Goal: Find specific page/section: Find specific page/section

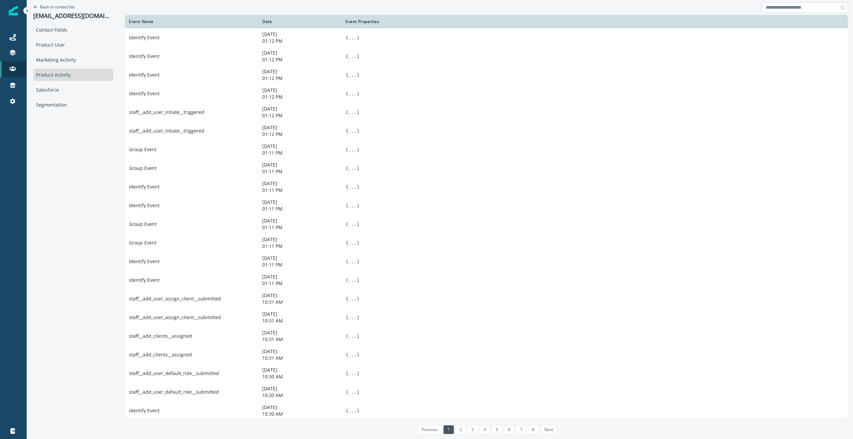
click at [785, 10] on input at bounding box center [804, 7] width 87 height 11
click at [65, 6] on p "Back to contact list" at bounding box center [57, 7] width 35 height 6
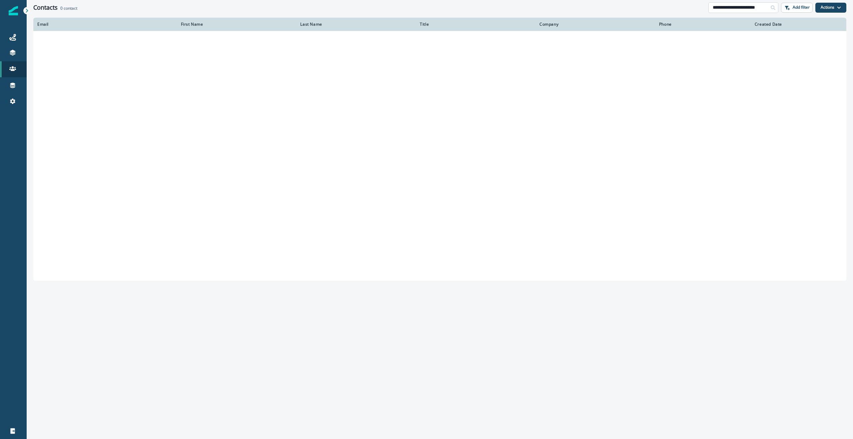
click at [734, 8] on input "**********" at bounding box center [743, 7] width 70 height 11
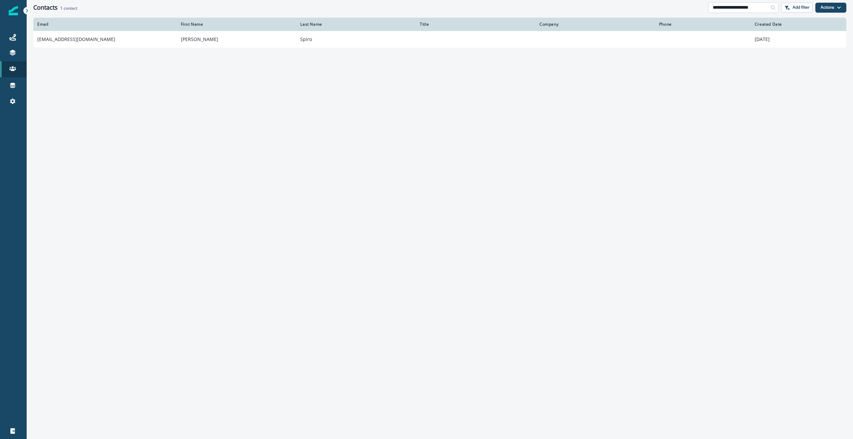
type input "**********"
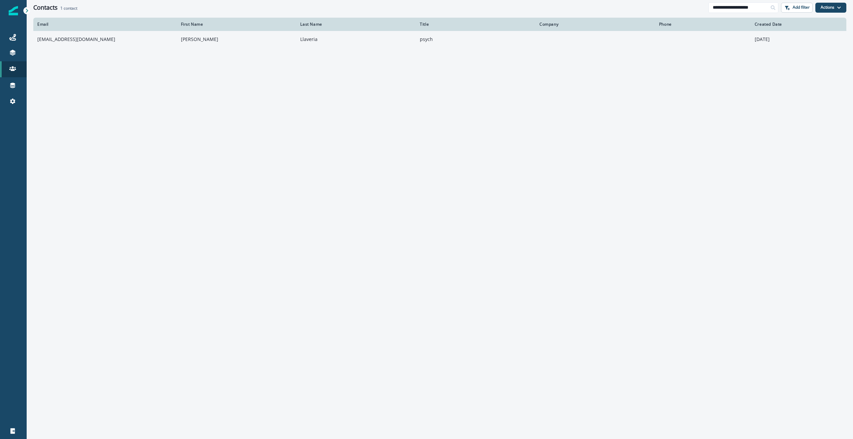
click at [58, 40] on td "[EMAIL_ADDRESS][DOMAIN_NAME]" at bounding box center [105, 39] width 144 height 17
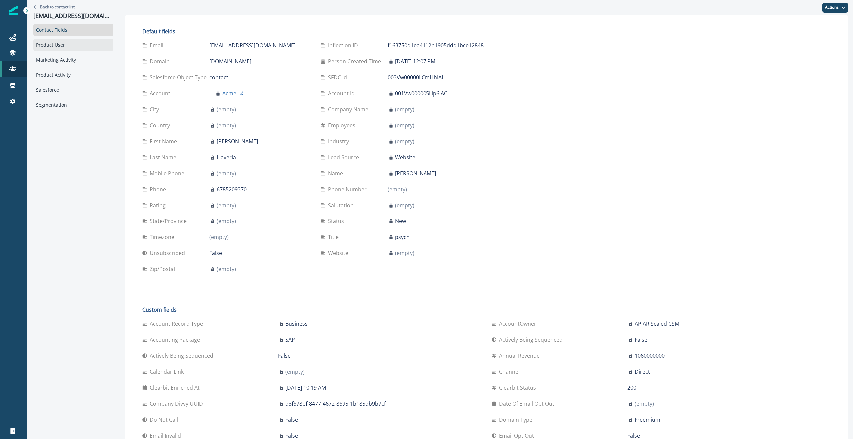
click at [49, 49] on div "Product User" at bounding box center [73, 45] width 80 height 12
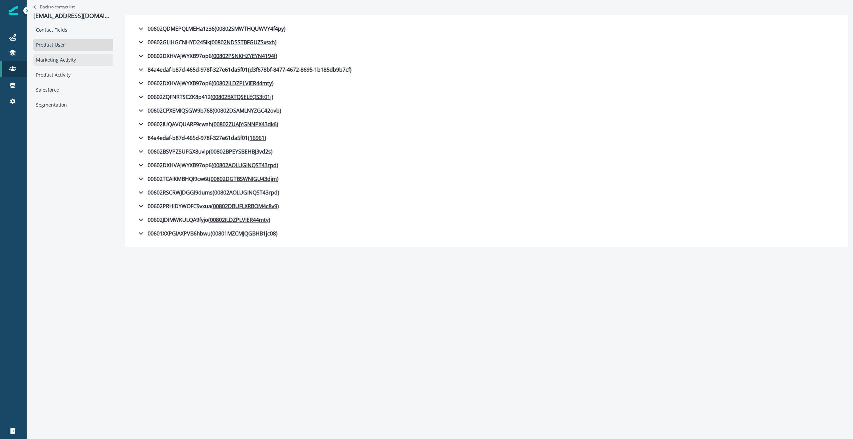
click at [73, 57] on div "Marketing Activity" at bounding box center [73, 60] width 80 height 12
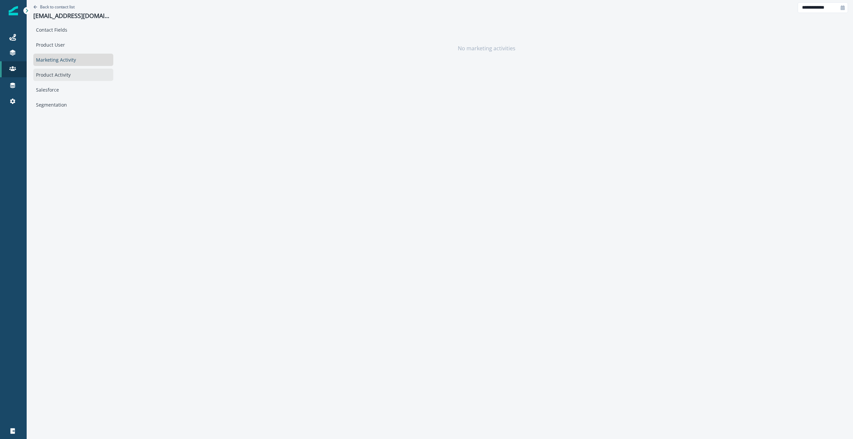
click at [63, 72] on div "Product Activity" at bounding box center [73, 75] width 80 height 12
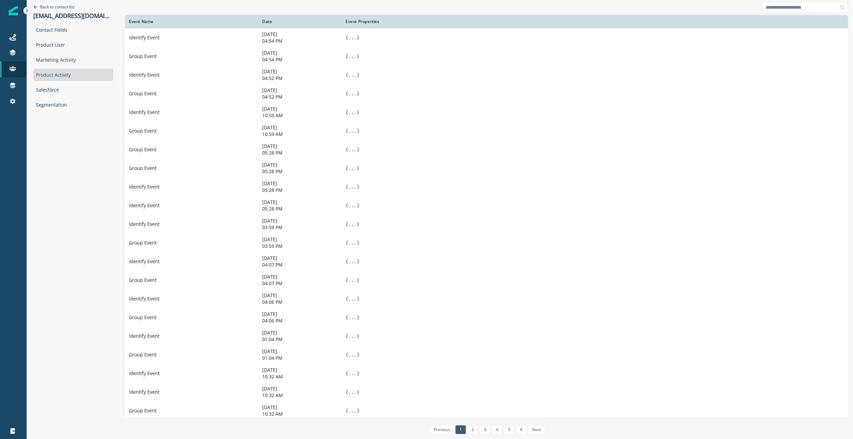
click at [137, 9] on div at bounding box center [486, 7] width 723 height 15
click at [251, 11] on div at bounding box center [486, 7] width 723 height 15
click at [785, 8] on input at bounding box center [804, 7] width 87 height 11
click at [59, 7] on p "Back to contact list" at bounding box center [57, 7] width 35 height 6
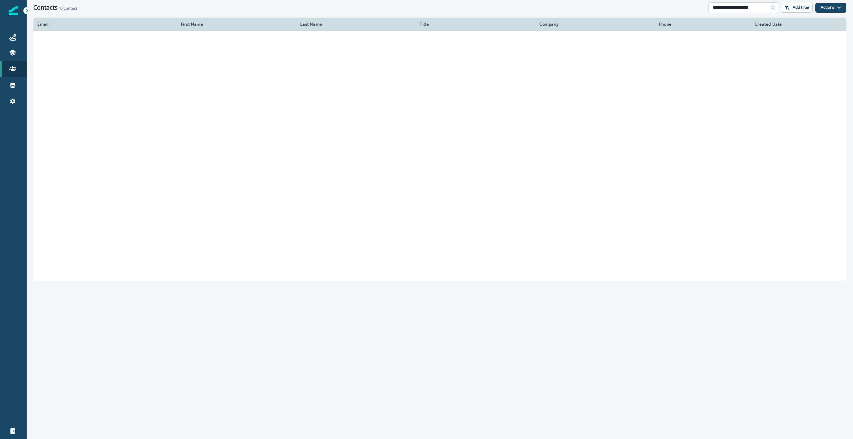
click at [746, 7] on input "**********" at bounding box center [743, 7] width 70 height 11
paste input
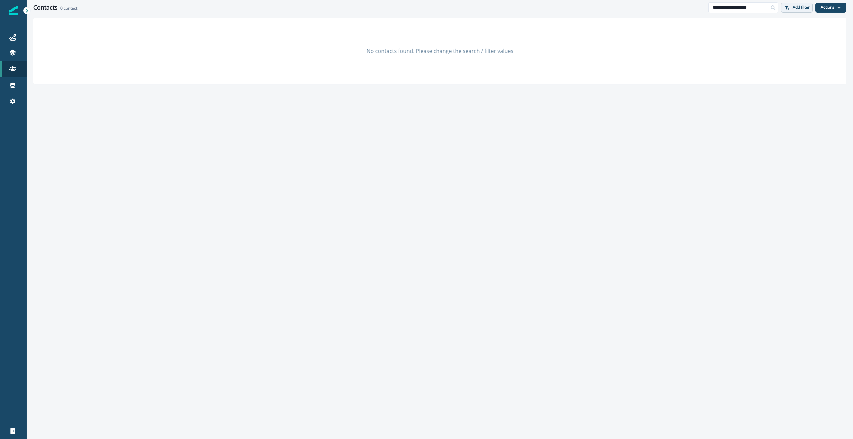
type input "**********"
click at [800, 8] on p "Add filter" at bounding box center [800, 7] width 17 height 5
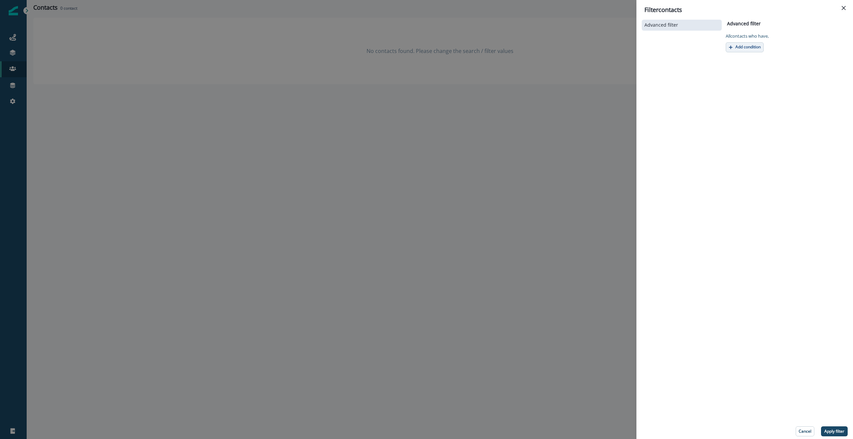
click at [758, 47] on p "Add condition" at bounding box center [747, 47] width 25 height 5
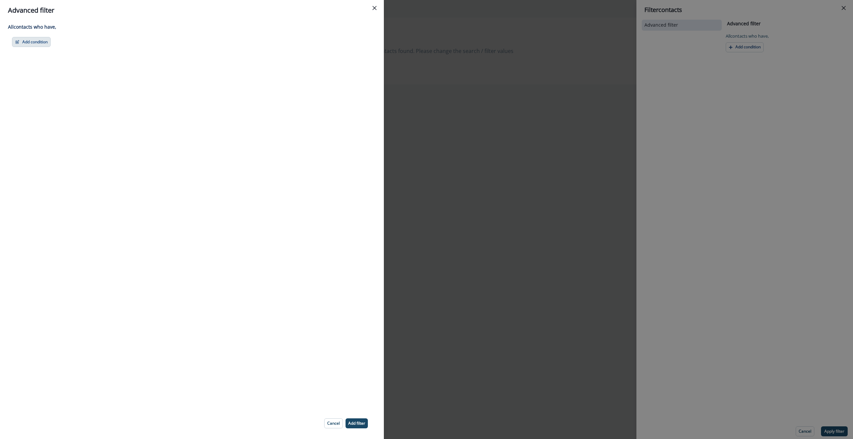
click at [36, 43] on button "Add condition" at bounding box center [31, 42] width 39 height 10
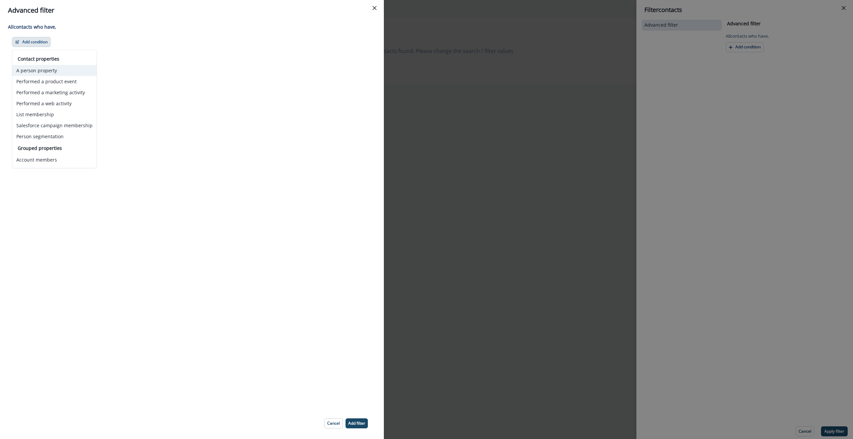
click at [49, 72] on button "A person property" at bounding box center [54, 70] width 84 height 11
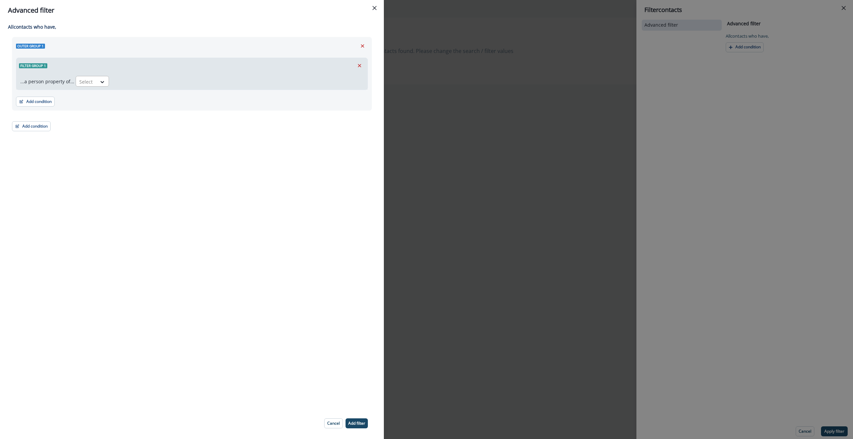
click at [81, 80] on div at bounding box center [86, 82] width 14 height 8
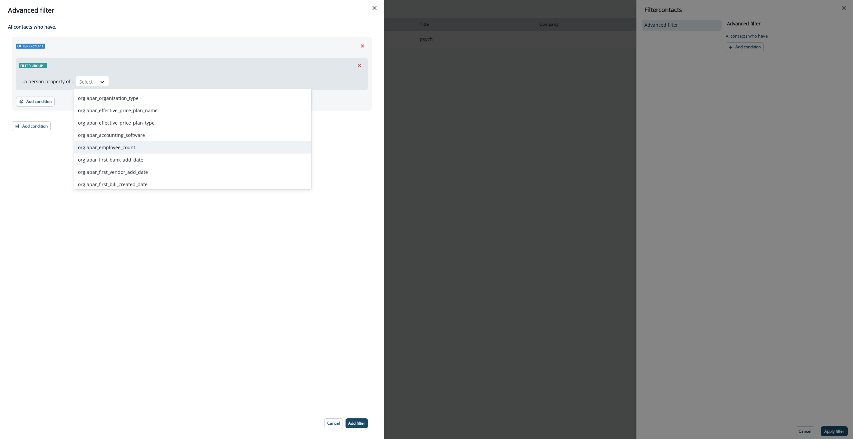
scroll to position [2118, 0]
click at [32, 151] on div "All contact s who have, Outer group 1 Filter group 1 ...a person property of...…" at bounding box center [192, 214] width 384 height 387
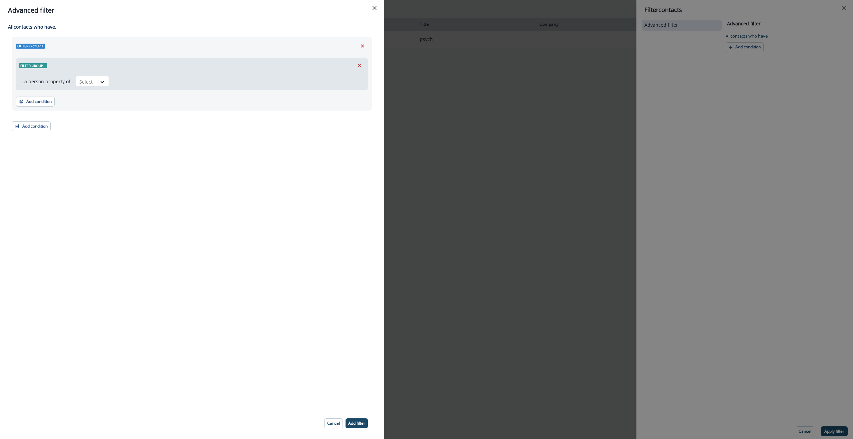
click at [623, 36] on div "Advanced filter All contact s who have, Outer group 1 Filter group 1 ...a perso…" at bounding box center [426, 219] width 853 height 439
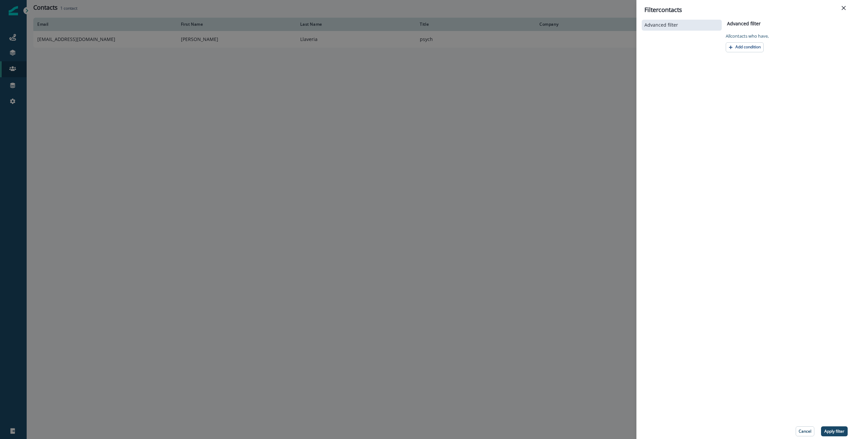
click at [339, 79] on div "Filter contacts Advanced filter Advanced filter Clear All contact s who have, A…" at bounding box center [426, 219] width 853 height 439
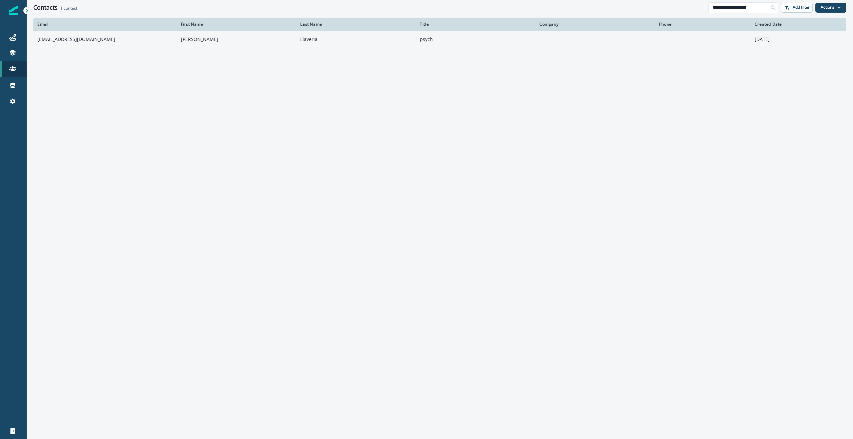
click at [89, 38] on td "[EMAIL_ADDRESS][DOMAIN_NAME]" at bounding box center [105, 39] width 144 height 17
